Goal: Find specific page/section

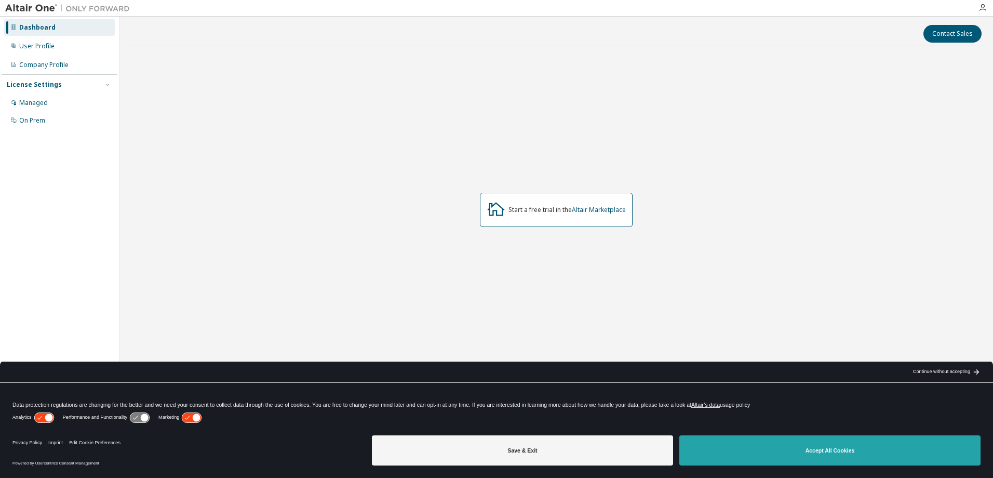
click at [788, 452] on button "Accept All Cookies" at bounding box center [829, 450] width 301 height 30
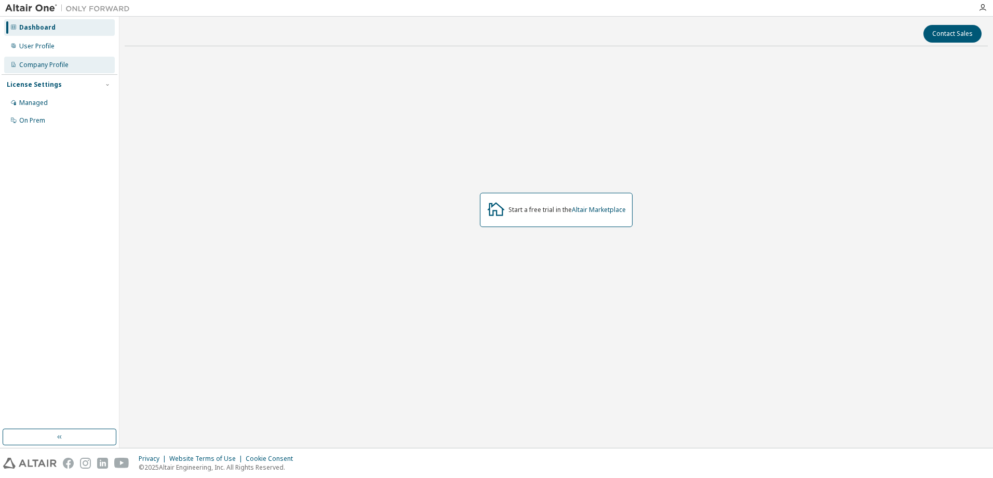
click at [40, 70] on div "Company Profile" at bounding box center [59, 65] width 111 height 17
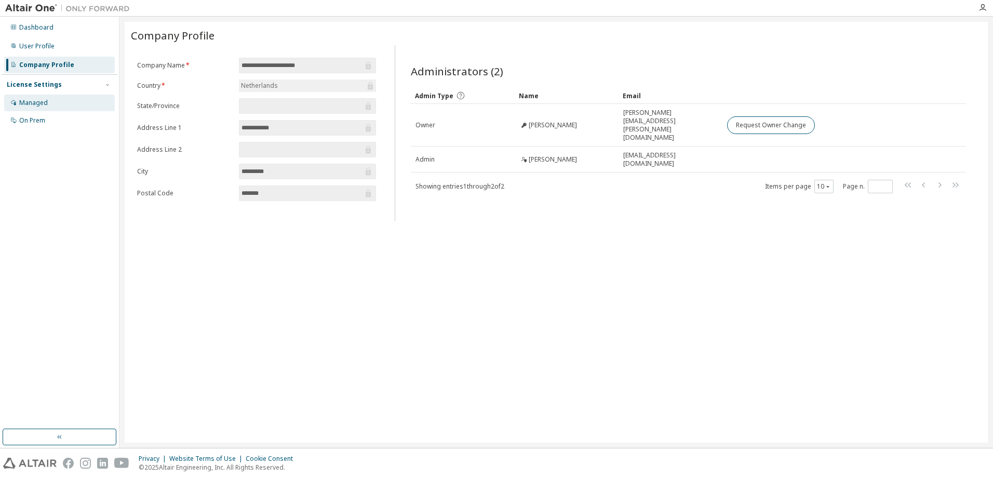
click at [46, 106] on div "Managed" at bounding box center [33, 103] width 29 height 8
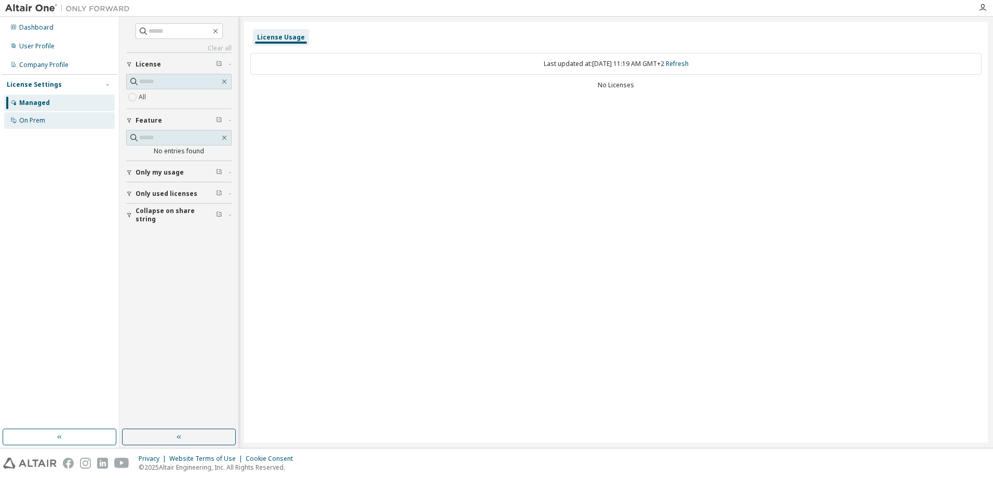
click at [47, 116] on div "On Prem" at bounding box center [59, 120] width 111 height 17
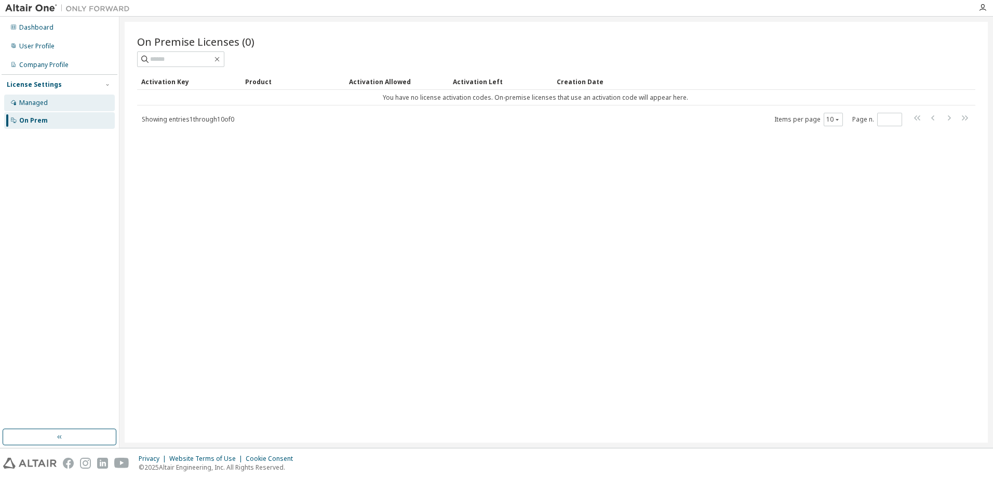
click at [45, 96] on div "Managed" at bounding box center [59, 103] width 111 height 17
